Goal: Transaction & Acquisition: Purchase product/service

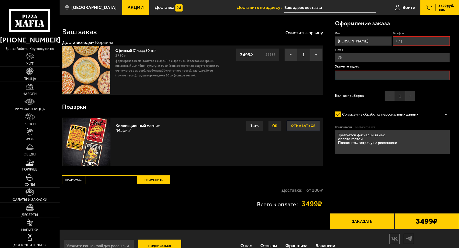
click at [414, 41] on input "Телефон" at bounding box center [421, 40] width 57 height 9
type input "+7 (951) 691-95-13"
click at [371, 75] on input "text" at bounding box center [392, 75] width 115 height 9
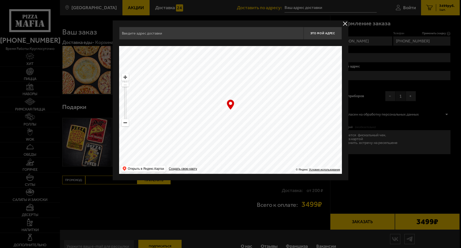
click at [127, 127] on ymaps at bounding box center [230, 110] width 223 height 128
click at [126, 124] on ymaps at bounding box center [125, 123] width 7 height 7
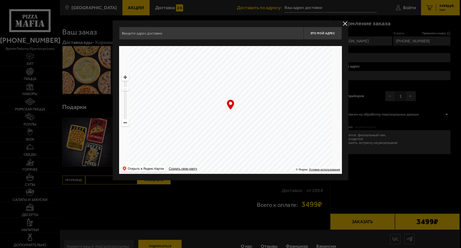
click at [126, 124] on ymaps at bounding box center [125, 123] width 7 height 7
drag, startPoint x: 282, startPoint y: 131, endPoint x: 210, endPoint y: 132, distance: 72.2
click at [210, 132] on ymaps at bounding box center [230, 110] width 223 height 128
drag, startPoint x: 237, startPoint y: 121, endPoint x: 240, endPoint y: 147, distance: 26.2
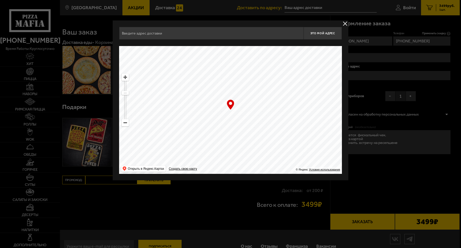
click at [240, 147] on ymaps at bounding box center [230, 110] width 223 height 128
type input "Свердловская набережная, 58"
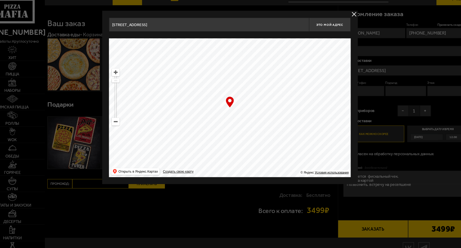
drag, startPoint x: 223, startPoint y: 116, endPoint x: 296, endPoint y: 138, distance: 76.4
click at [296, 138] on ymaps at bounding box center [230, 110] width 223 height 128
drag, startPoint x: 270, startPoint y: 129, endPoint x: 220, endPoint y: 137, distance: 50.2
click at [221, 138] on ymaps at bounding box center [230, 110] width 223 height 128
type input "Пискарёвский проспект, 2к2"
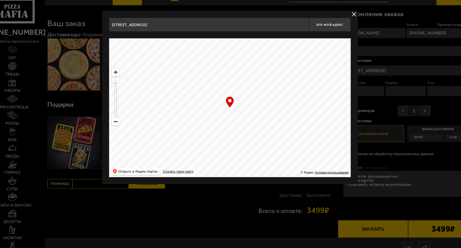
type input "Пискарёвский проспект, 2к2"
click at [244, 117] on ymaps at bounding box center [230, 110] width 223 height 128
click at [319, 33] on span "Это мой адрес" at bounding box center [322, 33] width 25 height 3
drag, startPoint x: 260, startPoint y: 127, endPoint x: 264, endPoint y: 123, distance: 5.3
click at [264, 123] on ymaps at bounding box center [230, 110] width 223 height 128
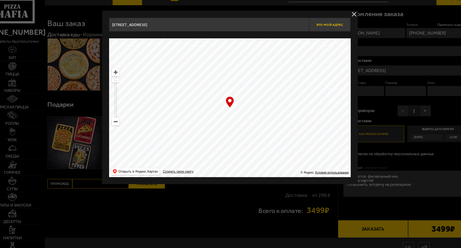
click at [330, 30] on button "Это мой адрес" at bounding box center [322, 33] width 38 height 13
click at [344, 24] on button "delivery type" at bounding box center [345, 23] width 6 height 6
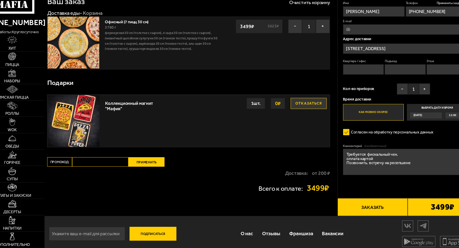
scroll to position [14, 0]
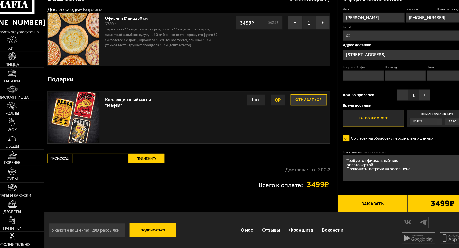
click at [433, 131] on span "12:00" at bounding box center [436, 132] width 7 height 6
click at [0, 0] on input "Выбрать дату и время Сегодня 12:00" at bounding box center [0, 0] width 0 height 0
click at [422, 130] on div "Сегодня" at bounding box center [409, 132] width 25 height 6
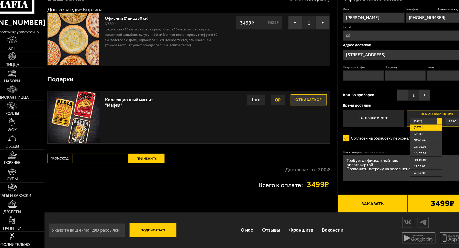
click at [433, 131] on span "12:00" at bounding box center [436, 132] width 7 height 6
click at [440, 157] on li "12:45" at bounding box center [438, 155] width 17 height 6
click at [432, 145] on div "Согласен на обработку персональных данных" at bounding box center [392, 146] width 115 height 9
click at [413, 135] on li "Сегодня" at bounding box center [411, 137] width 29 height 6
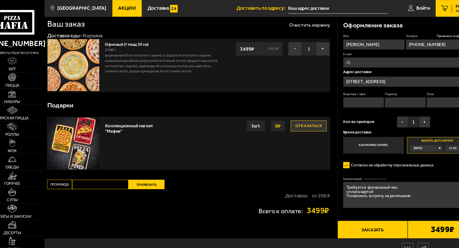
scroll to position [0, 0]
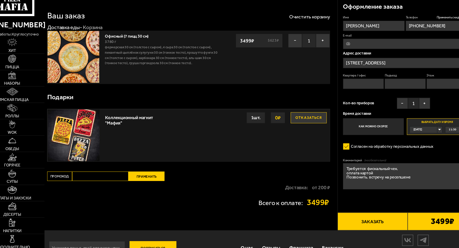
click at [435, 136] on span "11:30" at bounding box center [436, 137] width 7 height 6
click at [437, 156] on span "12:45" at bounding box center [436, 155] width 7 height 6
click at [417, 154] on label "Согласен на обработку персональных данных" at bounding box center [379, 152] width 88 height 9
click at [0, 0] on input "Согласен на обработку персональных данных" at bounding box center [0, 0] width 0 height 0
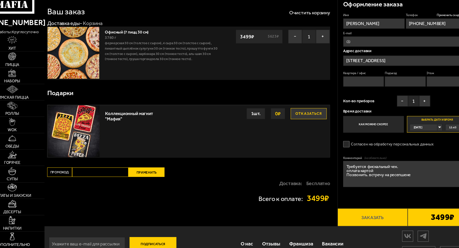
scroll to position [7, 0]
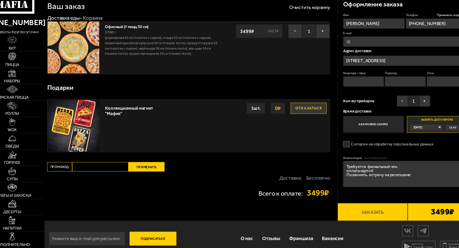
drag, startPoint x: 390, startPoint y: 173, endPoint x: 331, endPoint y: 175, distance: 59.5
click at [331, 175] on div "Оформление заказа Имя Николай Телефон Применить скидку Вы будете зарегистрирова…" at bounding box center [394, 117] width 129 height 205
type textarea "оплата картой Позвонить. встречу на ресепшене"
click at [413, 112] on button "+" at bounding box center [410, 113] width 10 height 10
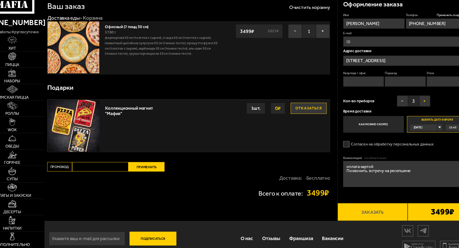
click at [413, 112] on button "+" at bounding box center [410, 113] width 10 height 10
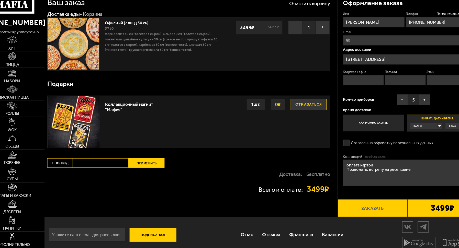
scroll to position [14, 0]
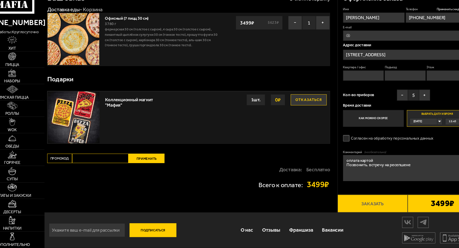
click at [354, 147] on label "Согласен на обработку персональных данных" at bounding box center [379, 146] width 88 height 9
click at [0, 0] on input "Согласен на обработку персональных данных" at bounding box center [0, 0] width 0 height 0
click at [365, 207] on button "Заказать" at bounding box center [362, 207] width 65 height 16
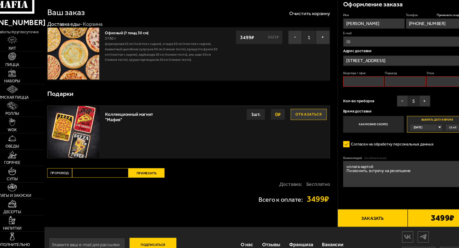
scroll to position [0, 0]
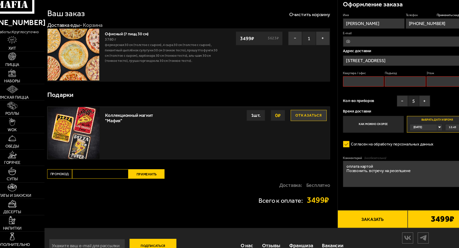
click at [359, 96] on input "Квартира / офис" at bounding box center [354, 94] width 38 height 9
type input "1"
click at [383, 98] on input "Подъезд" at bounding box center [393, 94] width 38 height 9
type input "1"
click at [416, 97] on input "Этаж" at bounding box center [431, 94] width 38 height 9
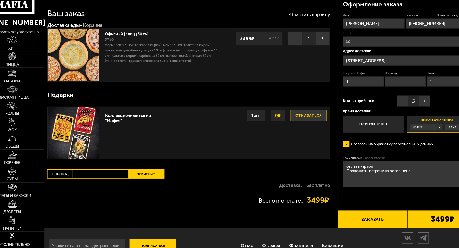
type input "1"
click at [370, 112] on div "Кол-во приборов − 5 +" at bounding box center [375, 114] width 80 height 13
click at [372, 226] on button "Заказать" at bounding box center [362, 221] width 65 height 16
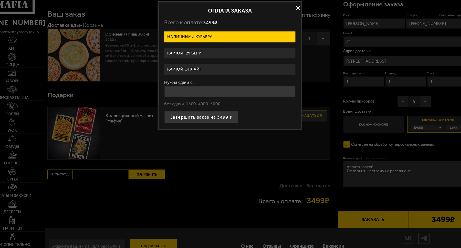
click at [205, 68] on label "Картой курьеру" at bounding box center [230, 68] width 121 height 10
click at [0, 0] on input "Картой курьеру" at bounding box center [0, 0] width 0 height 0
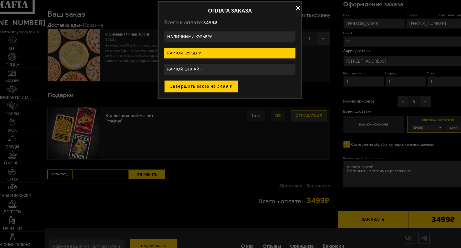
click at [216, 99] on button "Завершить заказ на 3499 ₽" at bounding box center [204, 98] width 68 height 11
